Goal: Navigation & Orientation: Go to known website

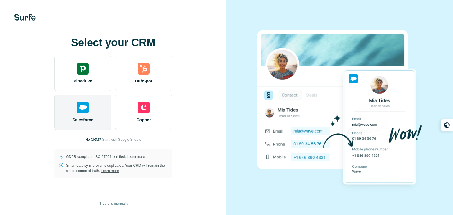
click at [101, 106] on div "Salesforce" at bounding box center [82, 112] width 57 height 35
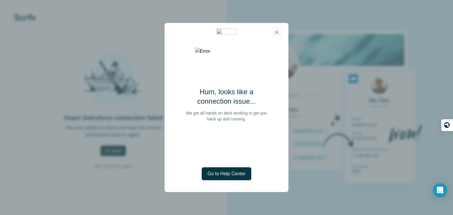
click at [274, 30] on icon "button" at bounding box center [277, 33] width 6 height 6
